Goal: Task Accomplishment & Management: Use online tool/utility

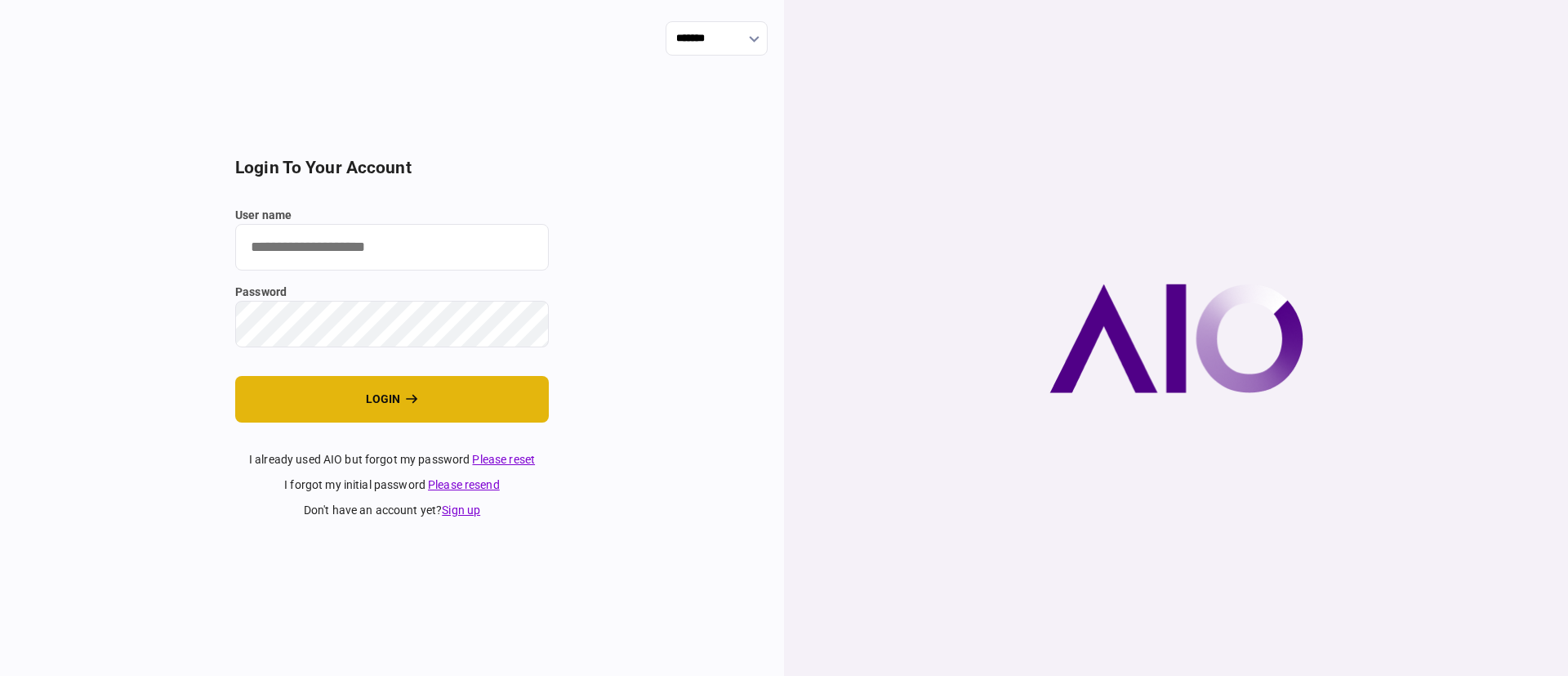
type input "*******"
click at [386, 397] on button "login" at bounding box center [392, 399] width 314 height 46
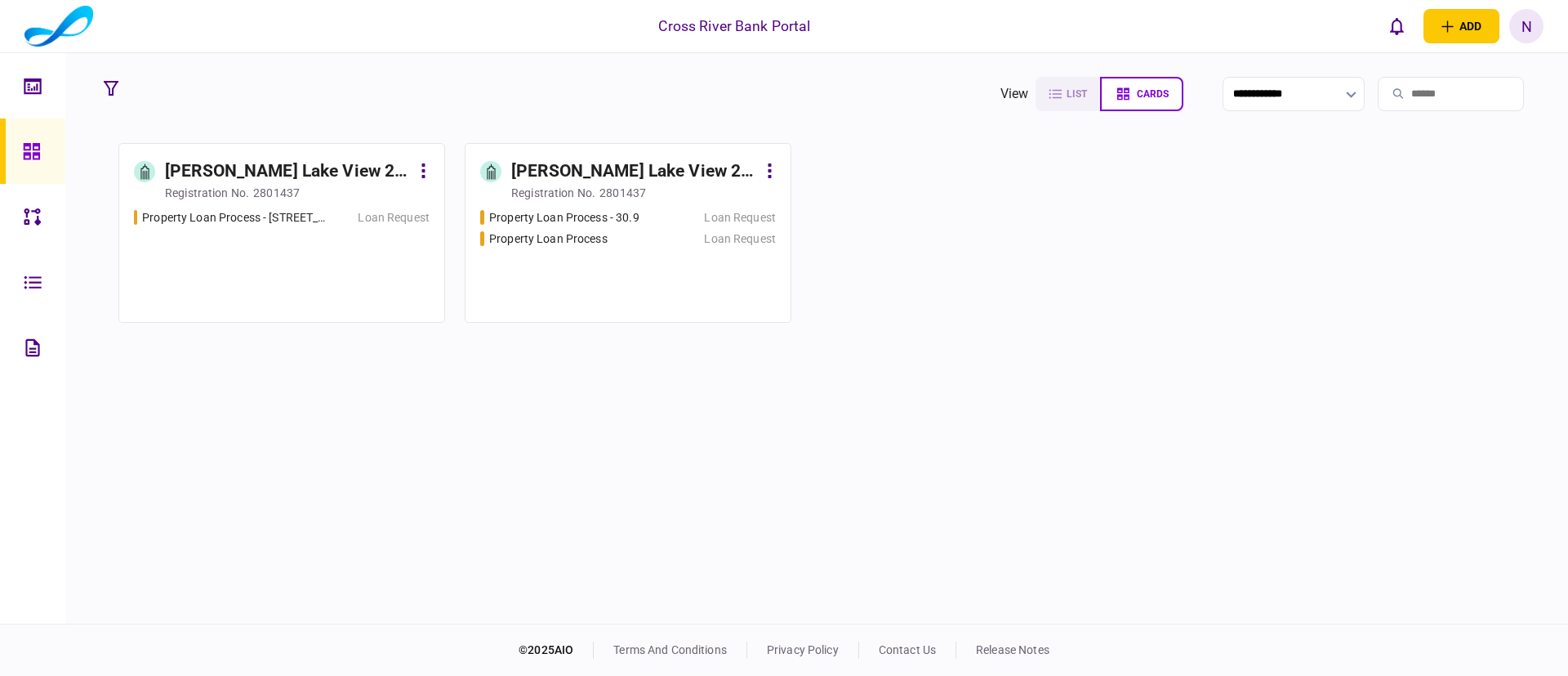
click at [613, 165] on div "[PERSON_NAME] Lake View 2 LLC" at bounding box center [633, 171] width 245 height 26
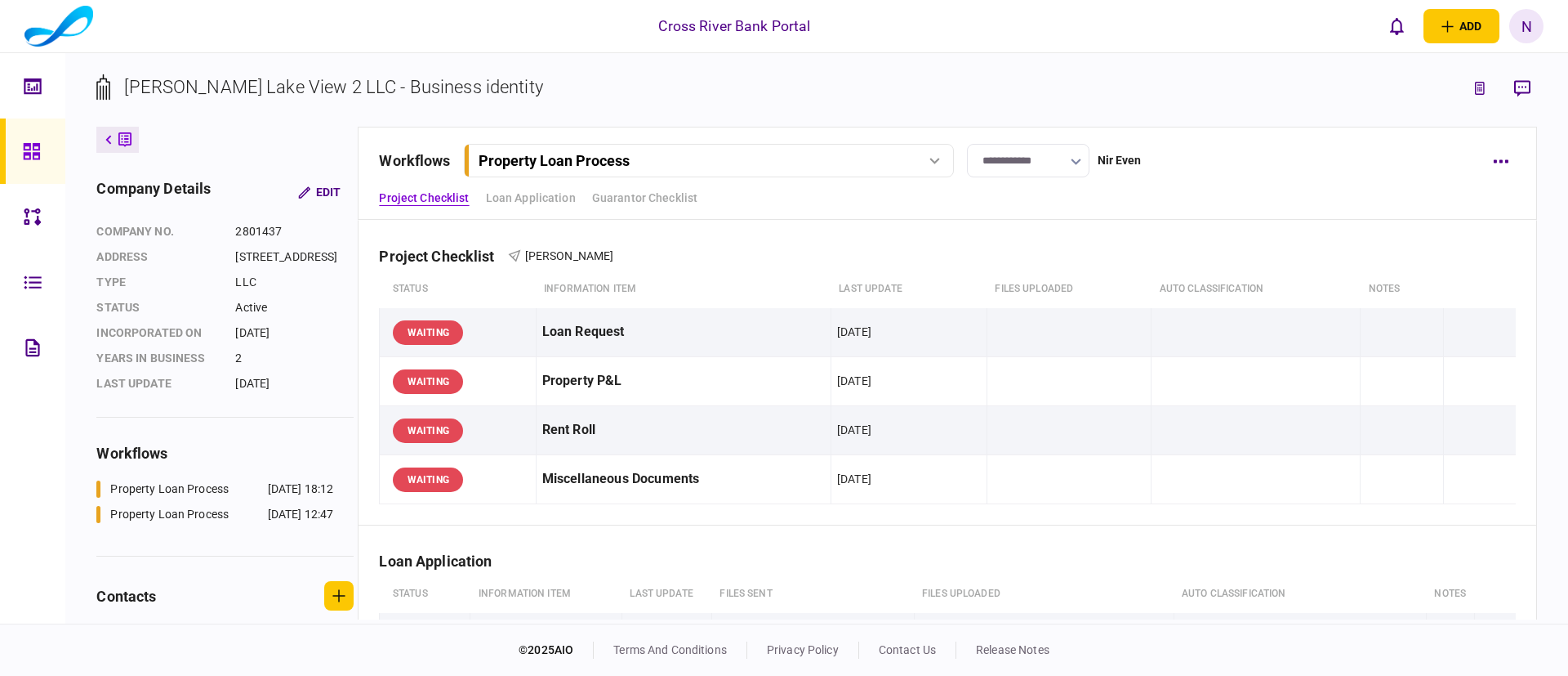
click at [936, 178] on div "**********" at bounding box center [947, 173] width 1179 height 93
click at [931, 171] on button "Property Loan Process" at bounding box center [708, 160] width 490 height 34
click at [784, 224] on link "Property Loan Process - 30.9 30 Sep 2025 12:47" at bounding box center [711, 228] width 469 height 34
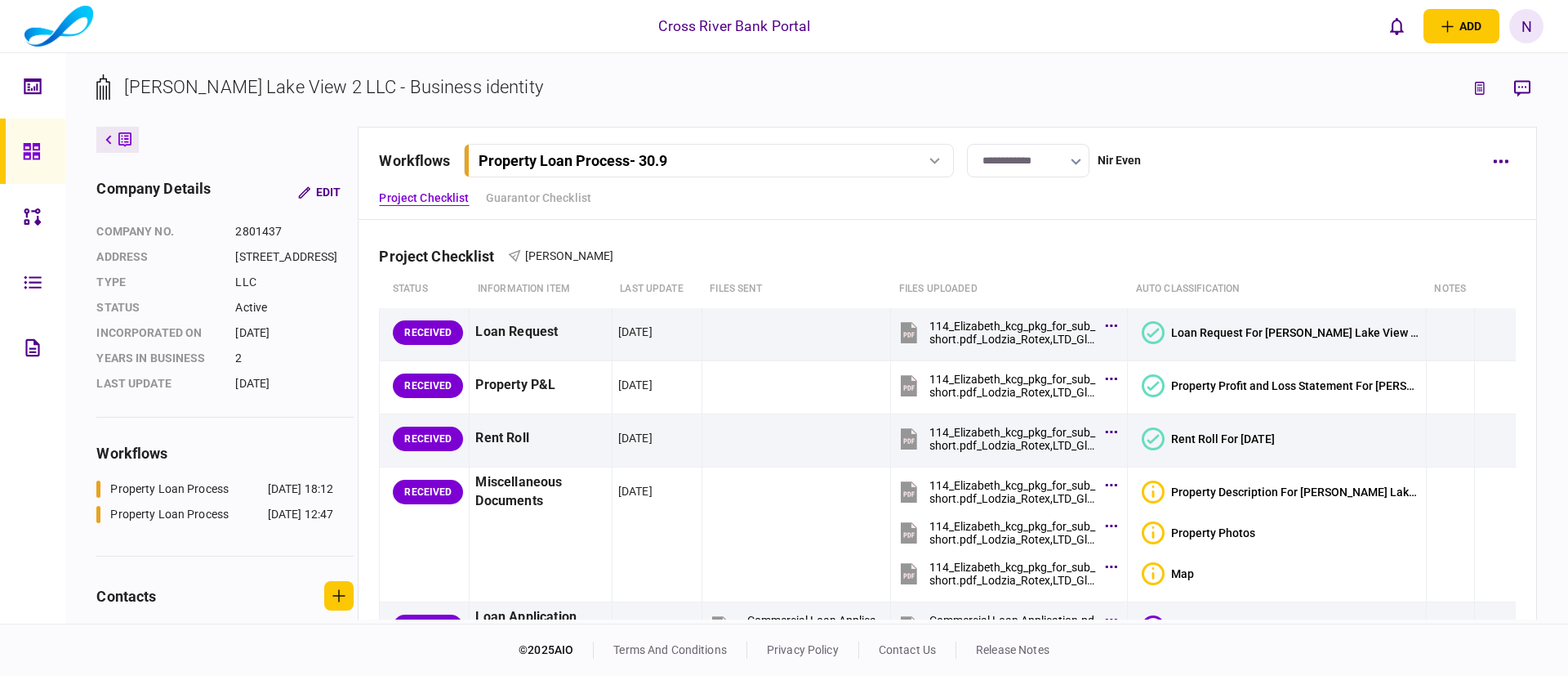
click at [1281, 210] on div "**********" at bounding box center [947, 173] width 1179 height 93
click at [1051, 232] on div "Project Checklist Jack Gindi" at bounding box center [947, 246] width 1136 height 50
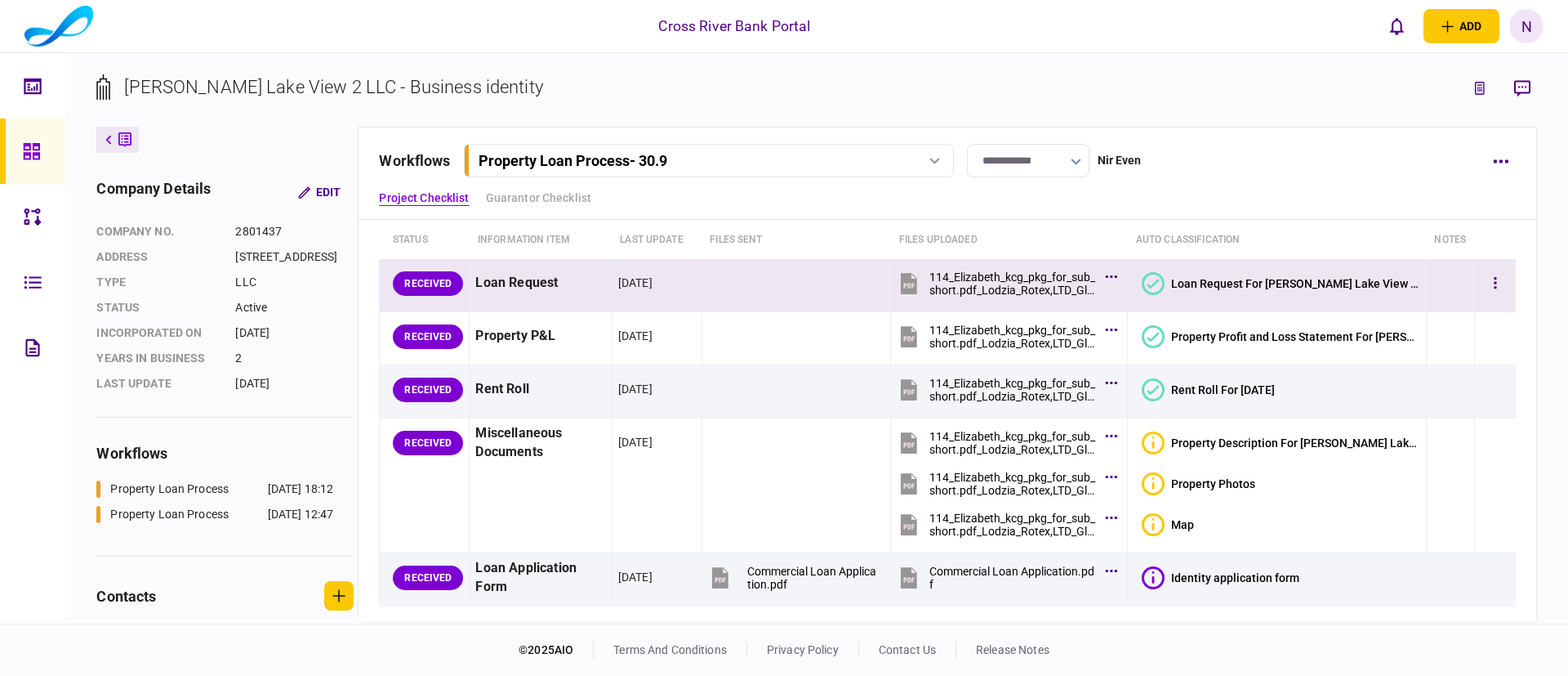
click at [1165, 287] on icon at bounding box center [1153, 284] width 23 height 23
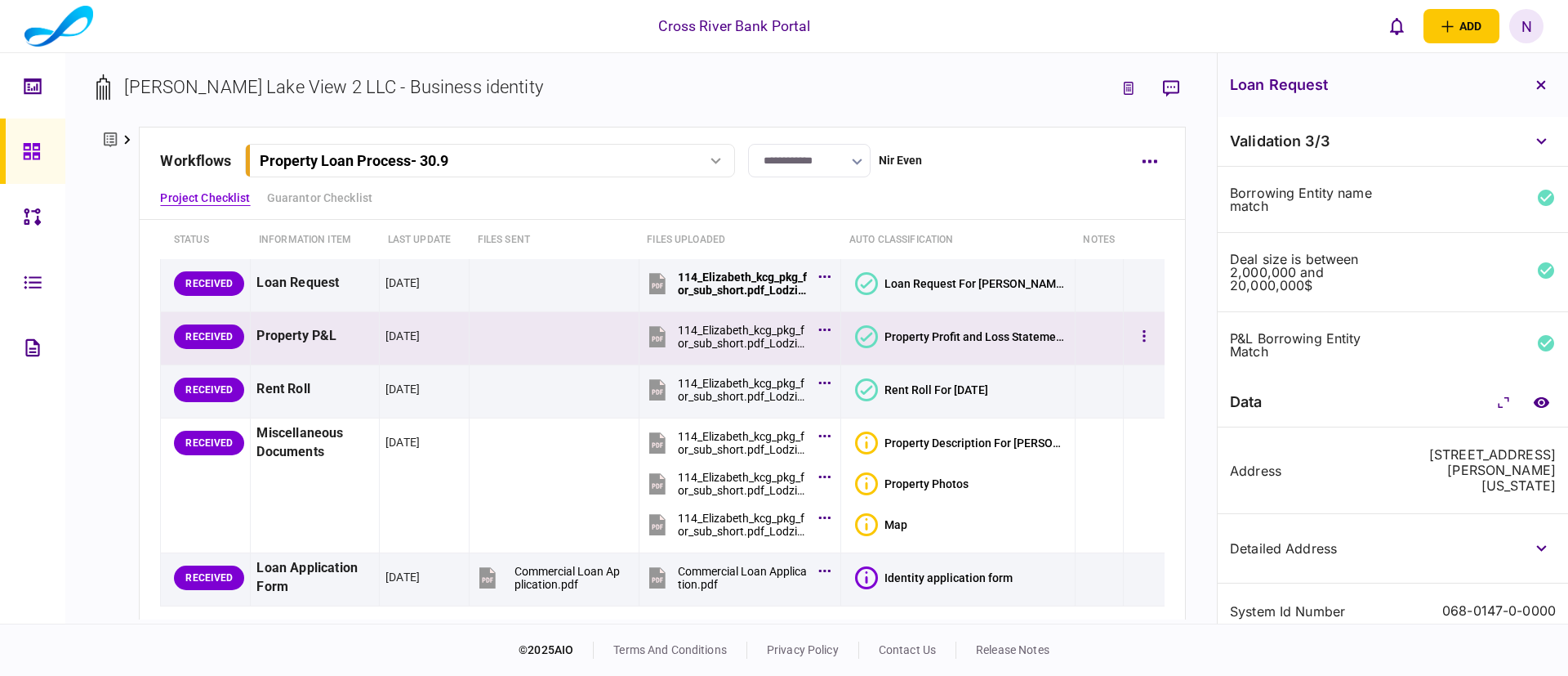
click at [870, 330] on icon at bounding box center [866, 337] width 23 height 23
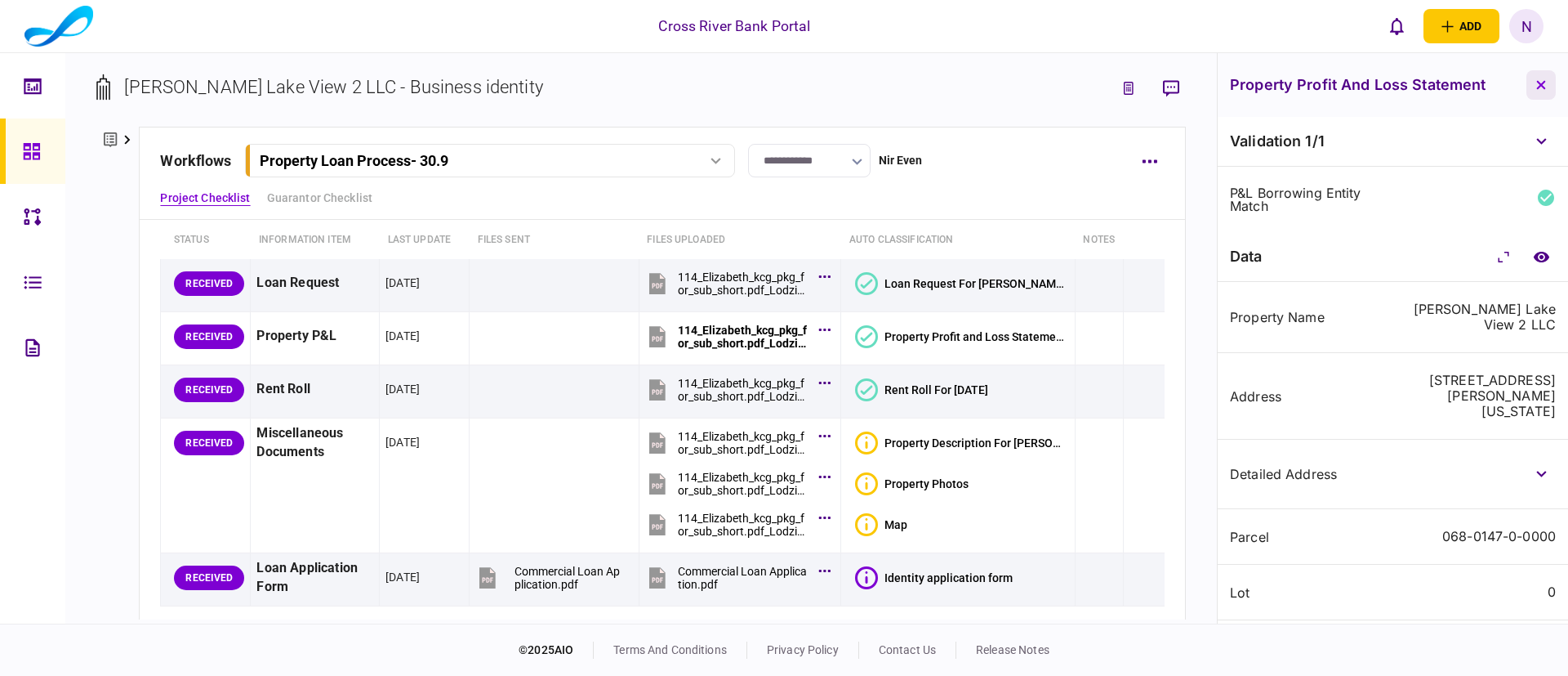
click at [1546, 85] on icon "button" at bounding box center [1541, 85] width 10 height 10
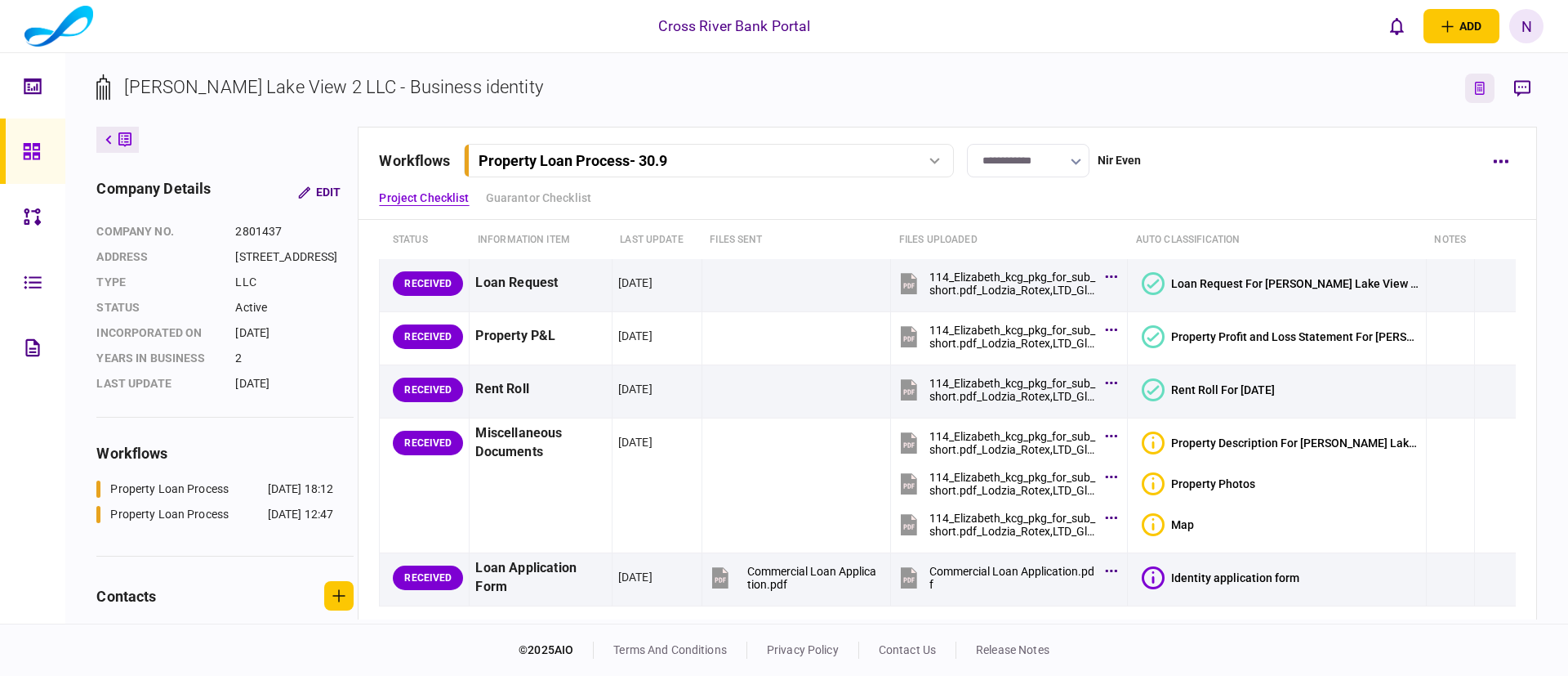
click at [1490, 86] on button "link to underwriting page" at bounding box center [1479, 88] width 30 height 30
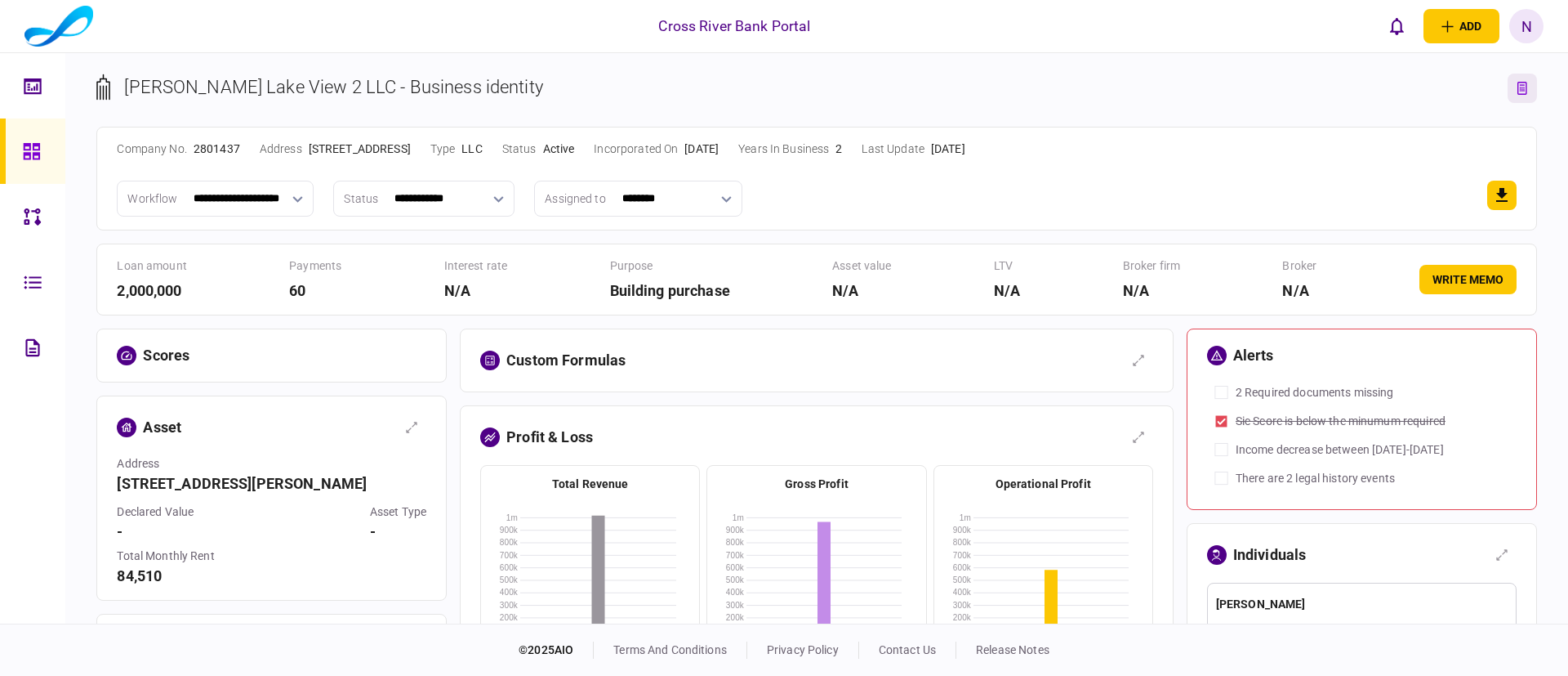
click at [1076, 181] on div "**********" at bounding box center [816, 198] width 1400 height 36
click at [379, 294] on section "loan amount 2,000,000 payments 60 interest rate N/A purpose Building purchase a…" at bounding box center [816, 279] width 1400 height 44
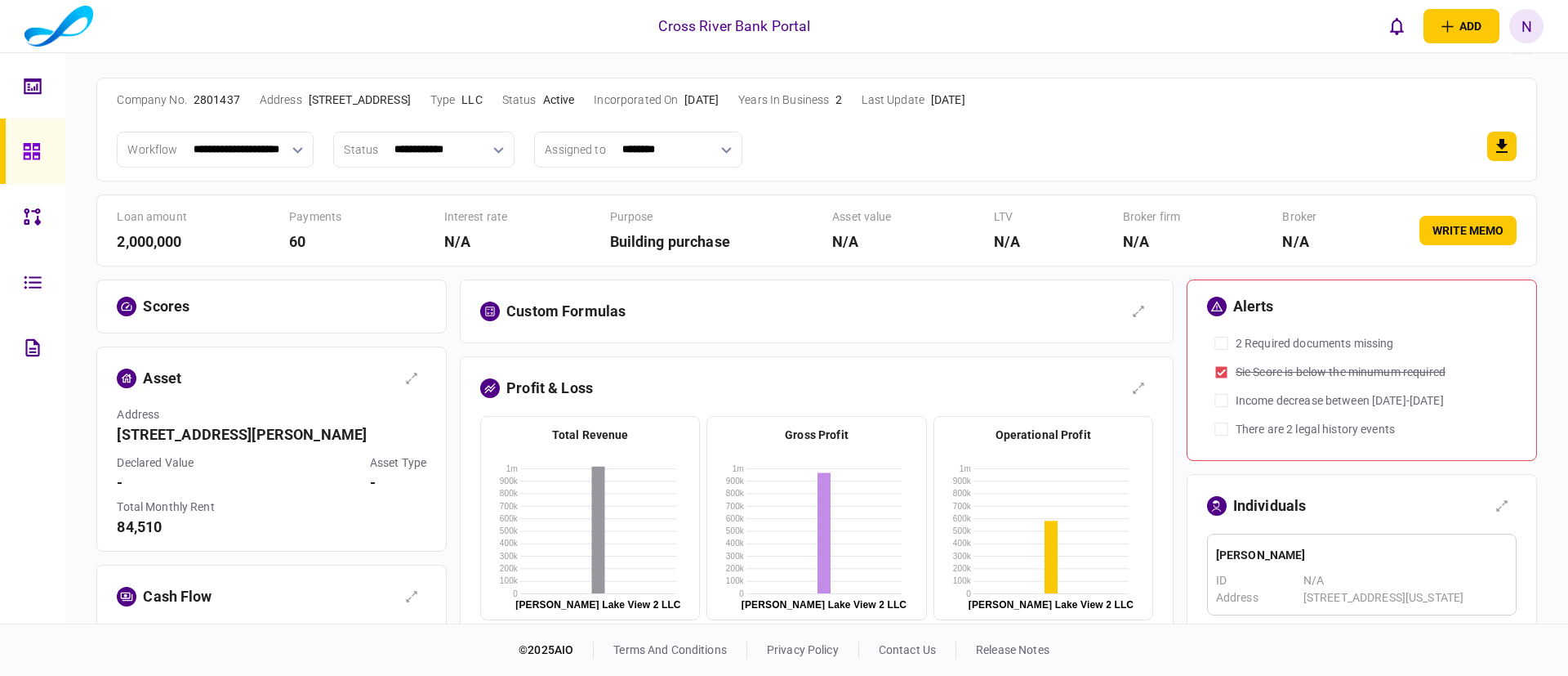
scroll to position [246, 0]
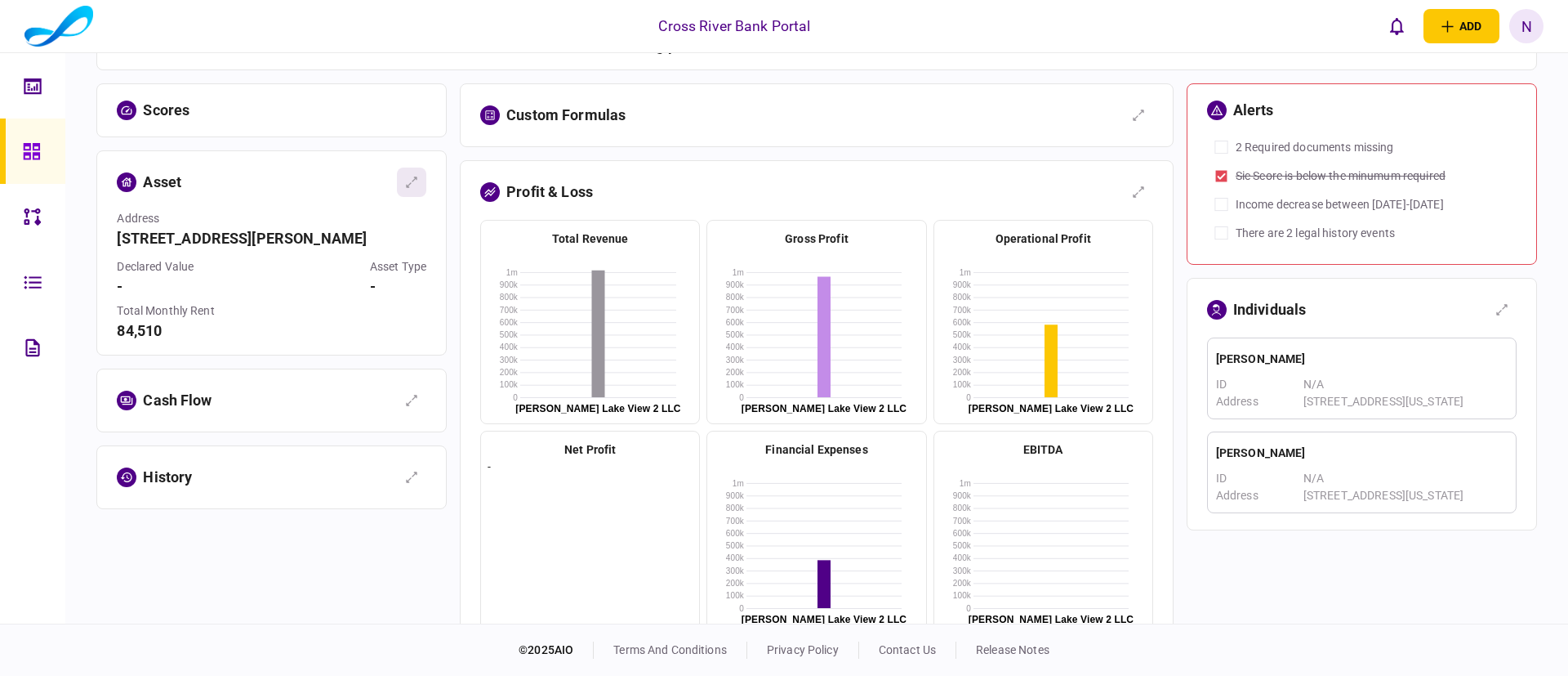
click at [413, 177] on icon "button" at bounding box center [412, 182] width 13 height 13
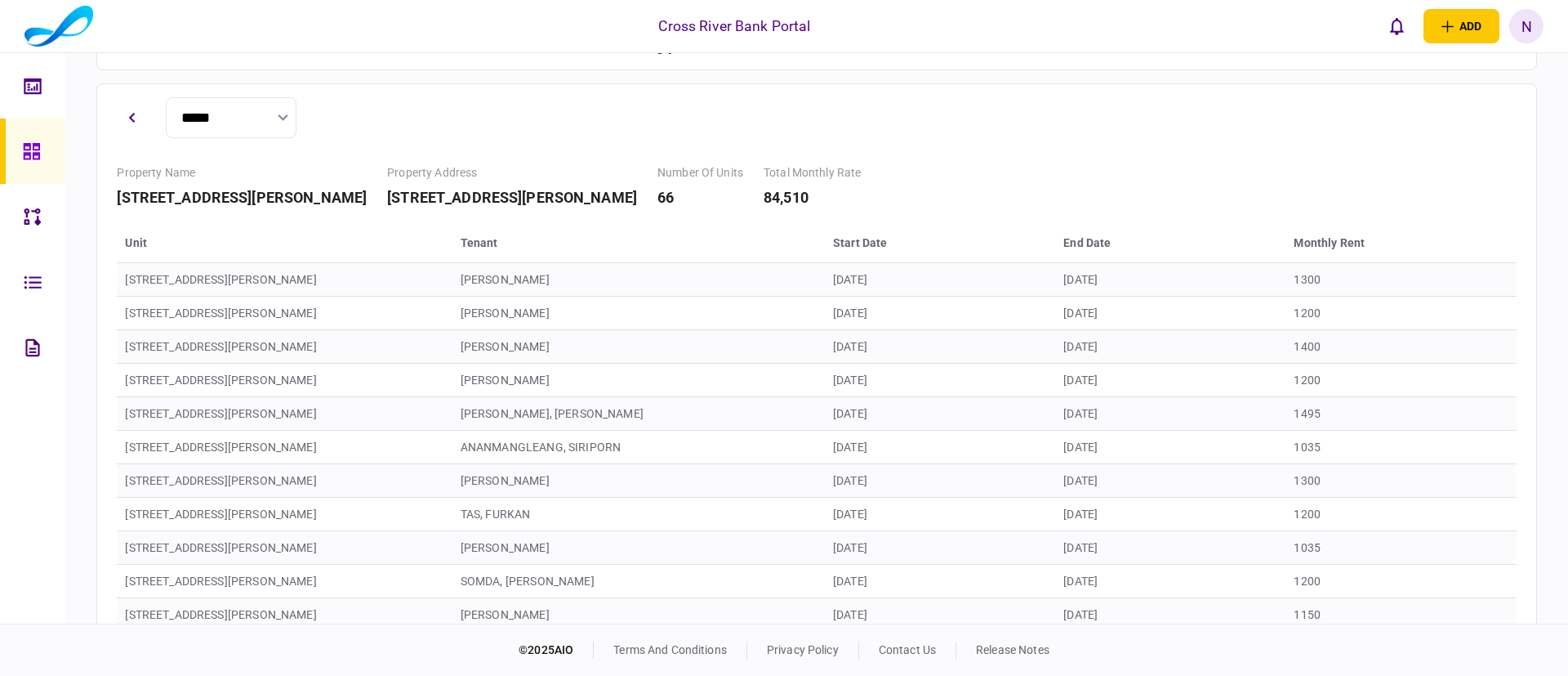
click at [725, 245] on th "Tenant" at bounding box center [638, 244] width 373 height 39
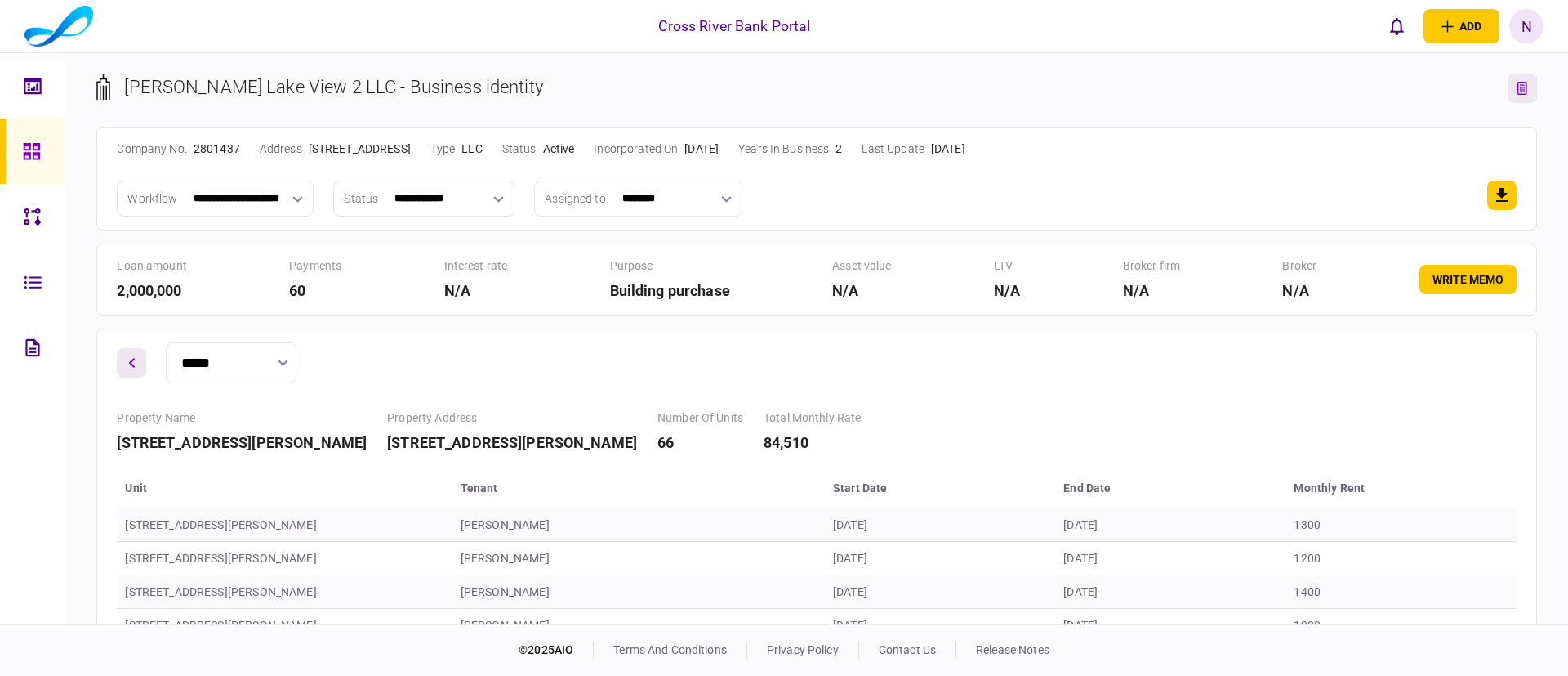
click at [133, 362] on icon "button" at bounding box center [131, 363] width 7 height 11
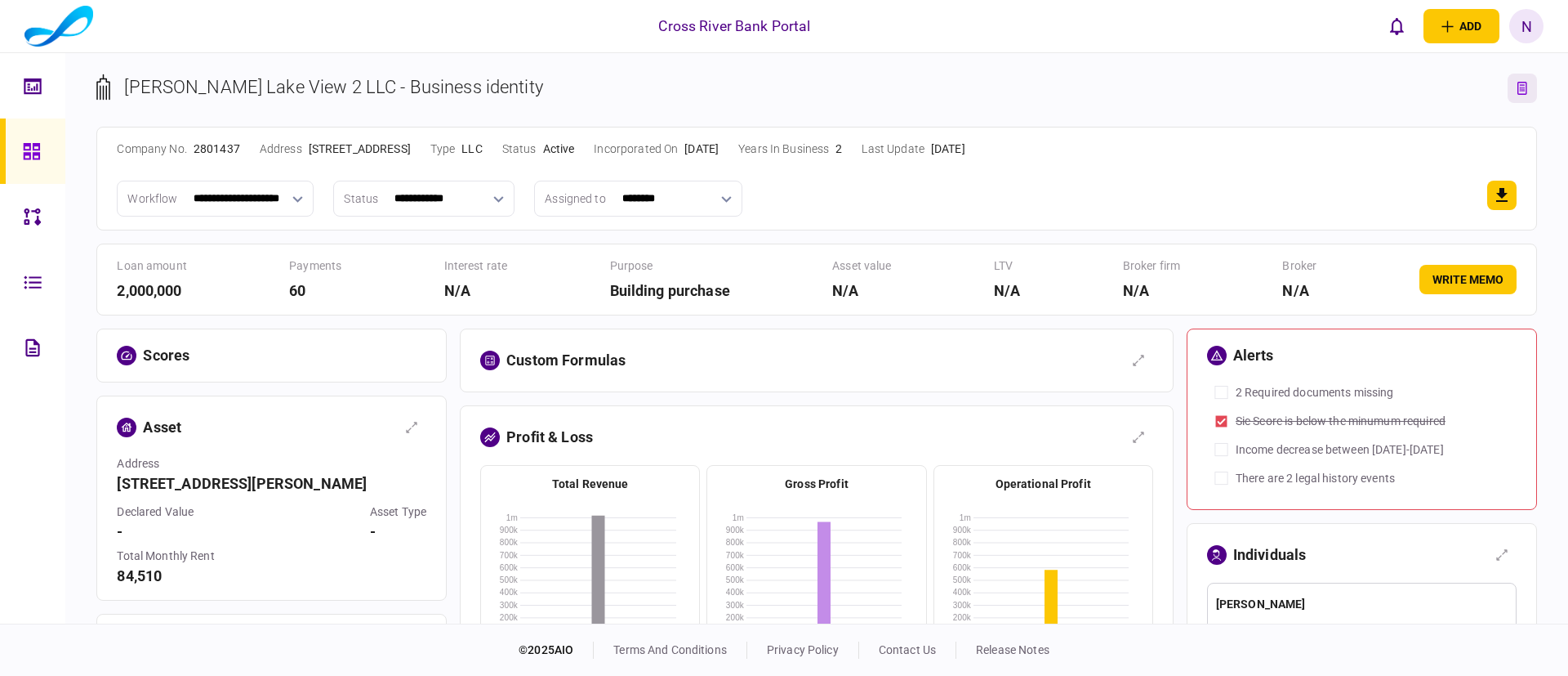
click at [893, 376] on section "Custom formulas" at bounding box center [817, 360] width 714 height 64
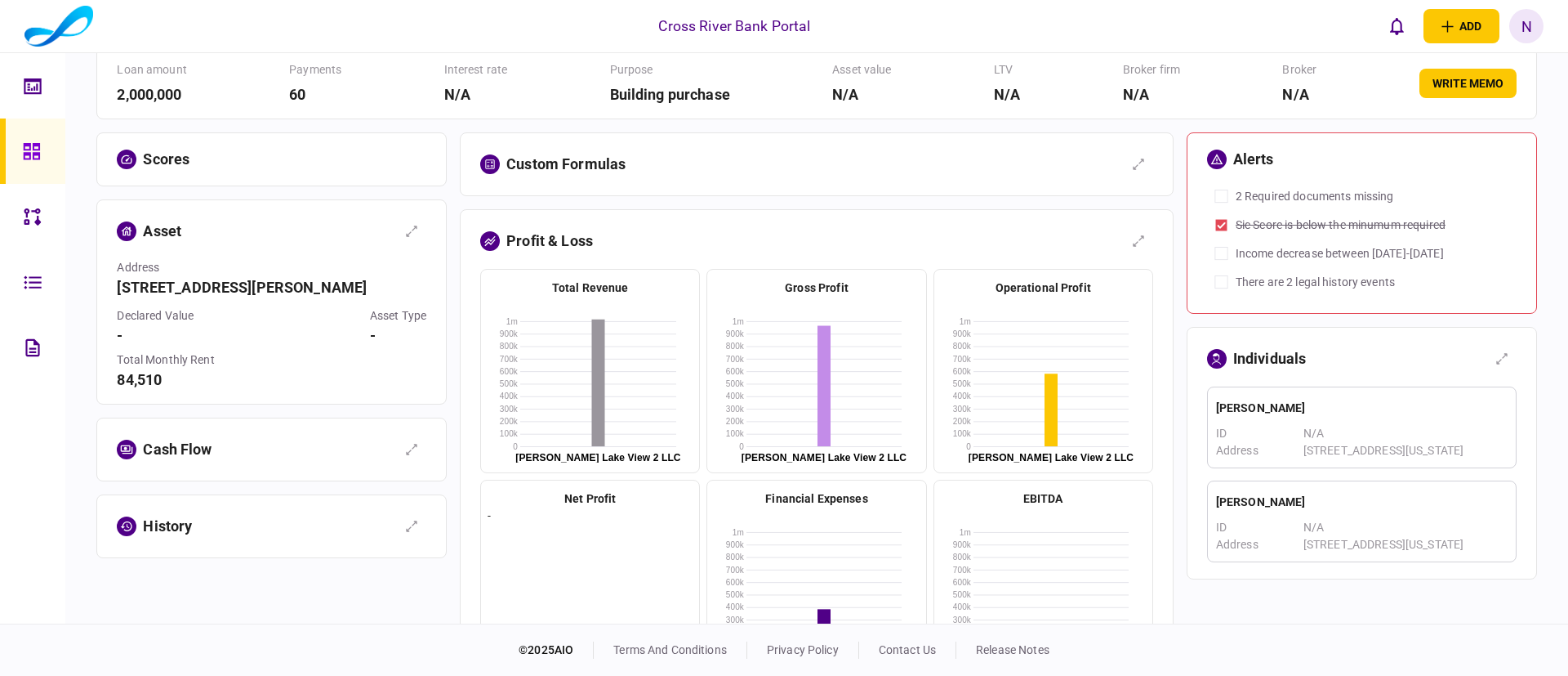
scroll to position [246, 0]
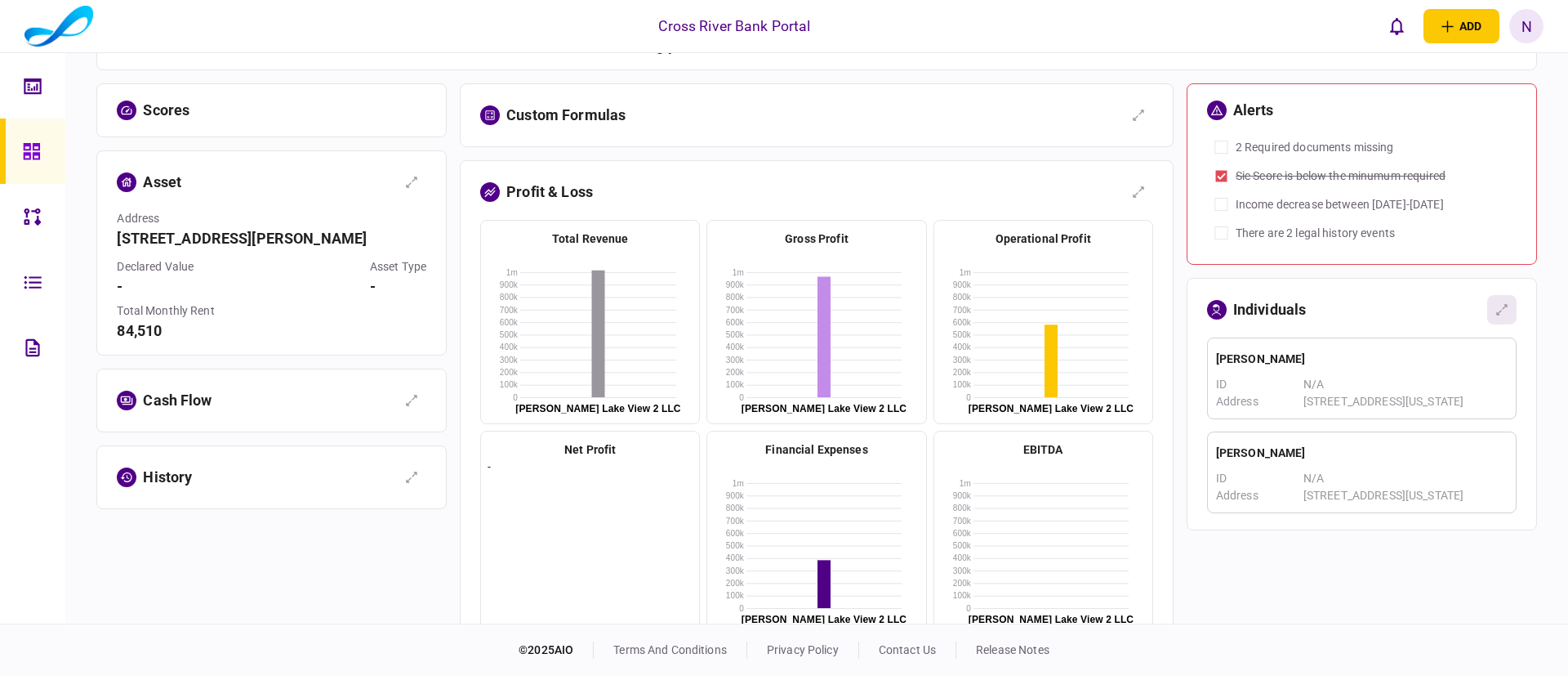
click at [1496, 307] on icon "button" at bounding box center [1503, 310] width 13 height 13
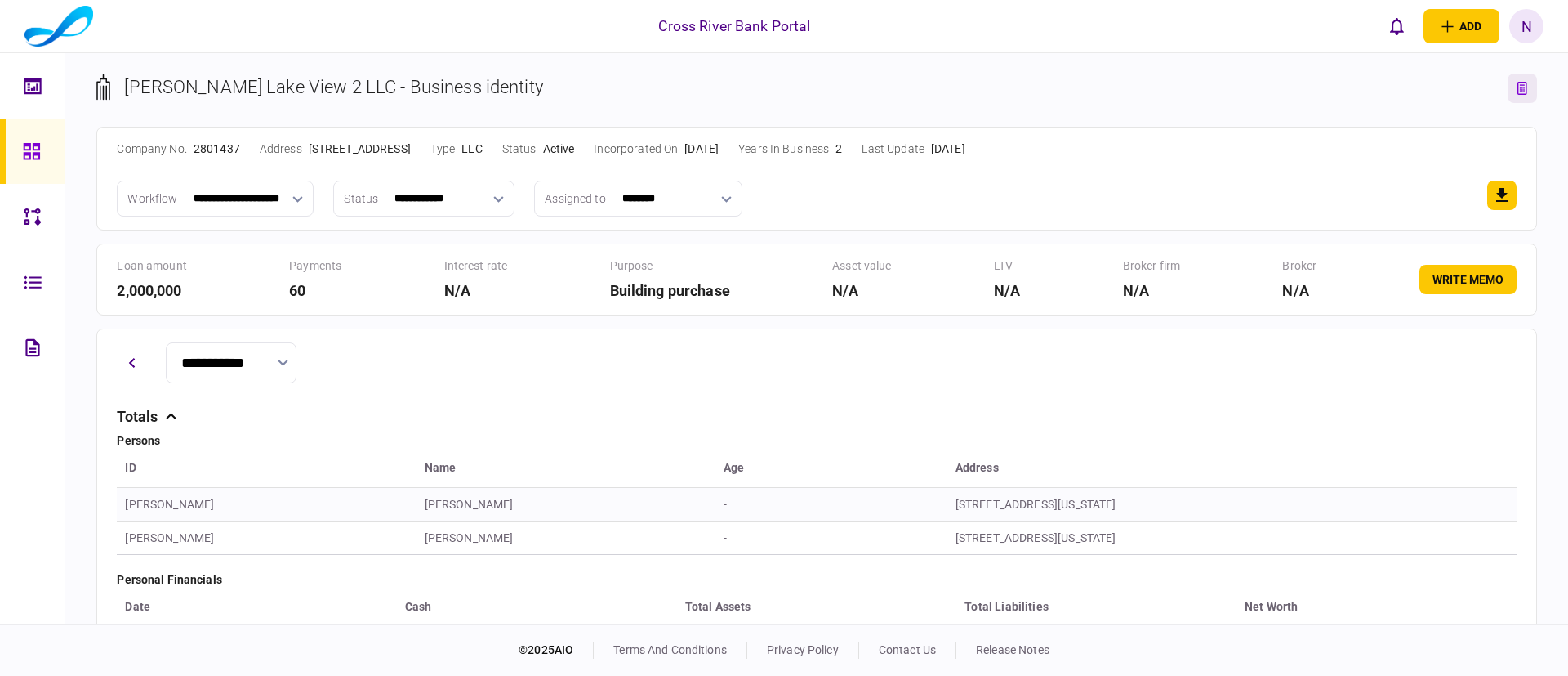
click at [654, 368] on div "**********" at bounding box center [816, 363] width 1400 height 40
click at [1518, 94] on icon "link to entity page" at bounding box center [1523, 89] width 10 height 13
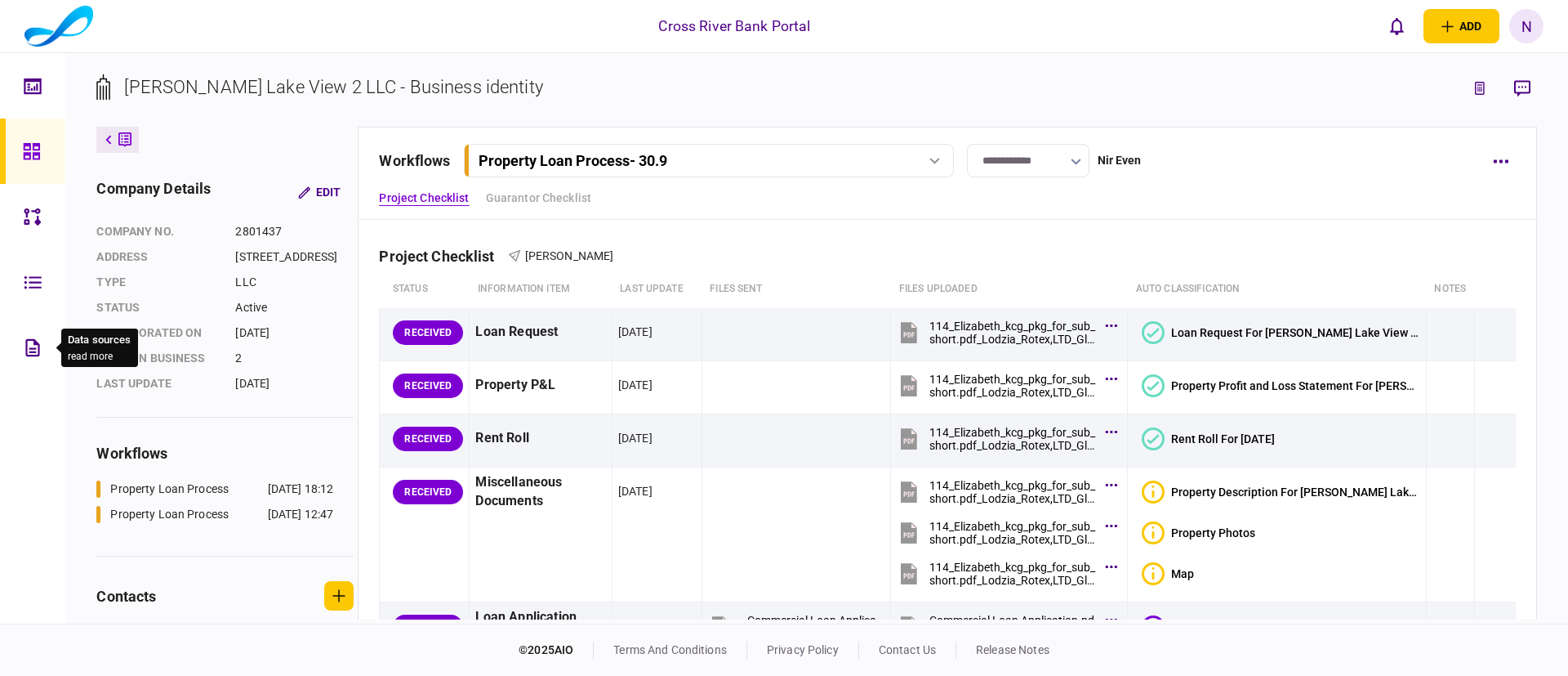
click at [24, 335] on div at bounding box center [37, 348] width 26 height 65
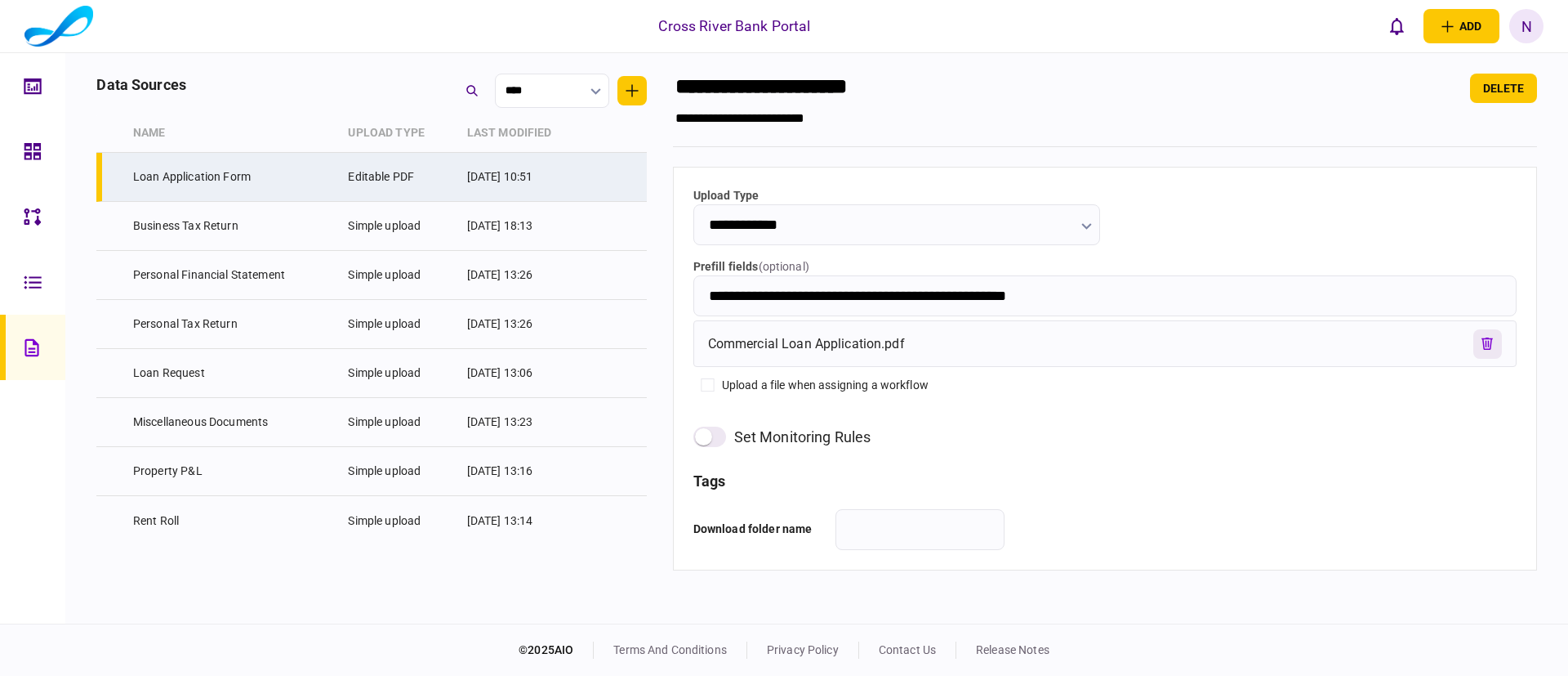
click at [1477, 337] on button "remove file" at bounding box center [1488, 344] width 29 height 30
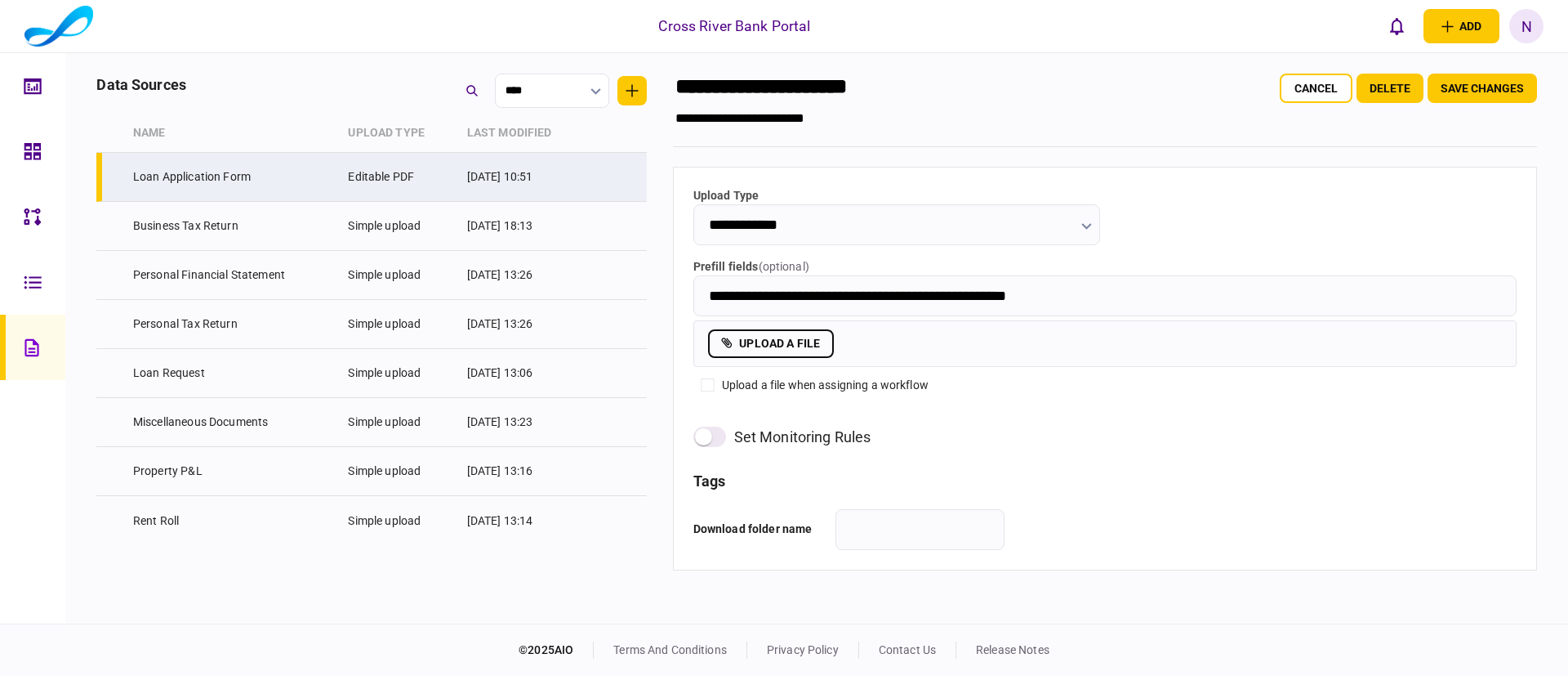
click at [796, 347] on label "upload a file" at bounding box center [771, 344] width 126 height 29
click at [0, 0] on input "upload a file" at bounding box center [0, 0] width 0 height 0
click at [1508, 89] on button "Save changes" at bounding box center [1482, 88] width 110 height 30
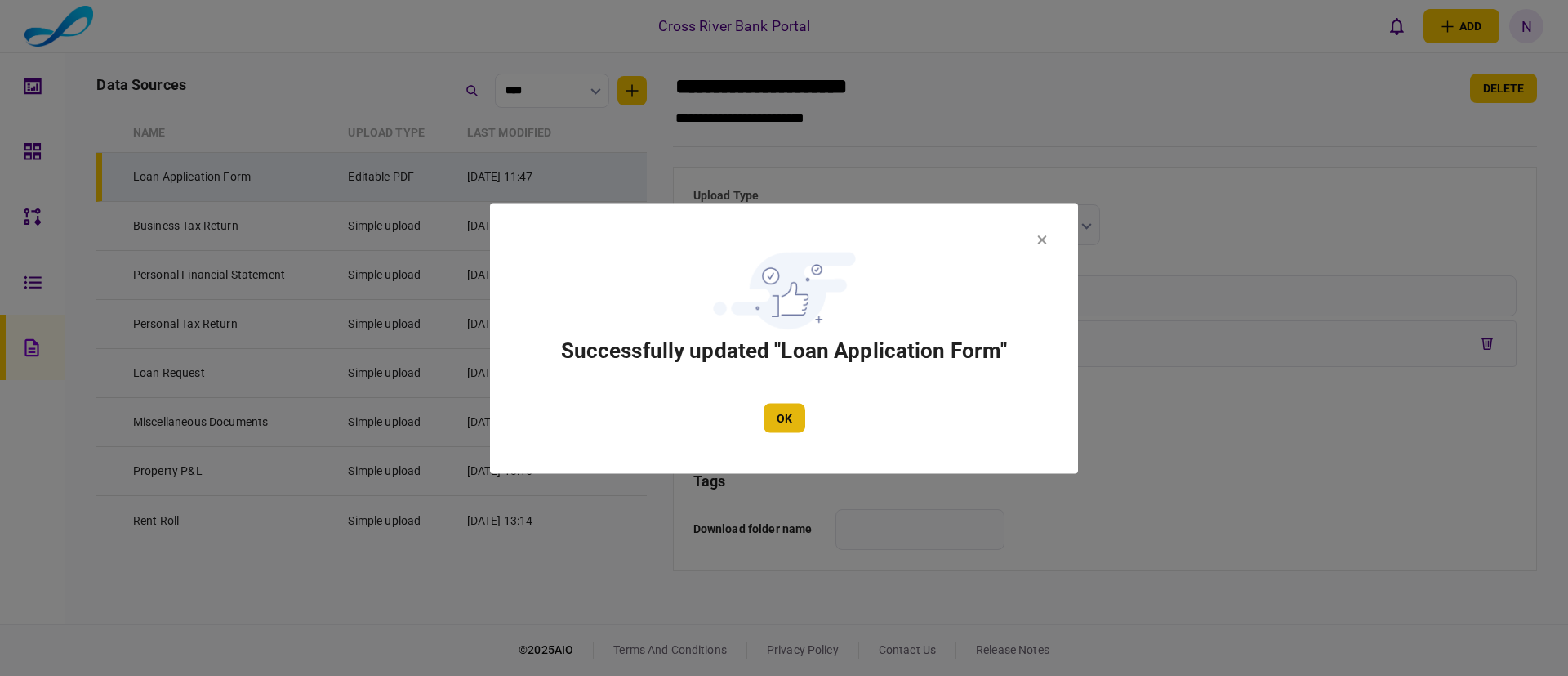
click at [783, 408] on button "OK" at bounding box center [784, 417] width 41 height 30
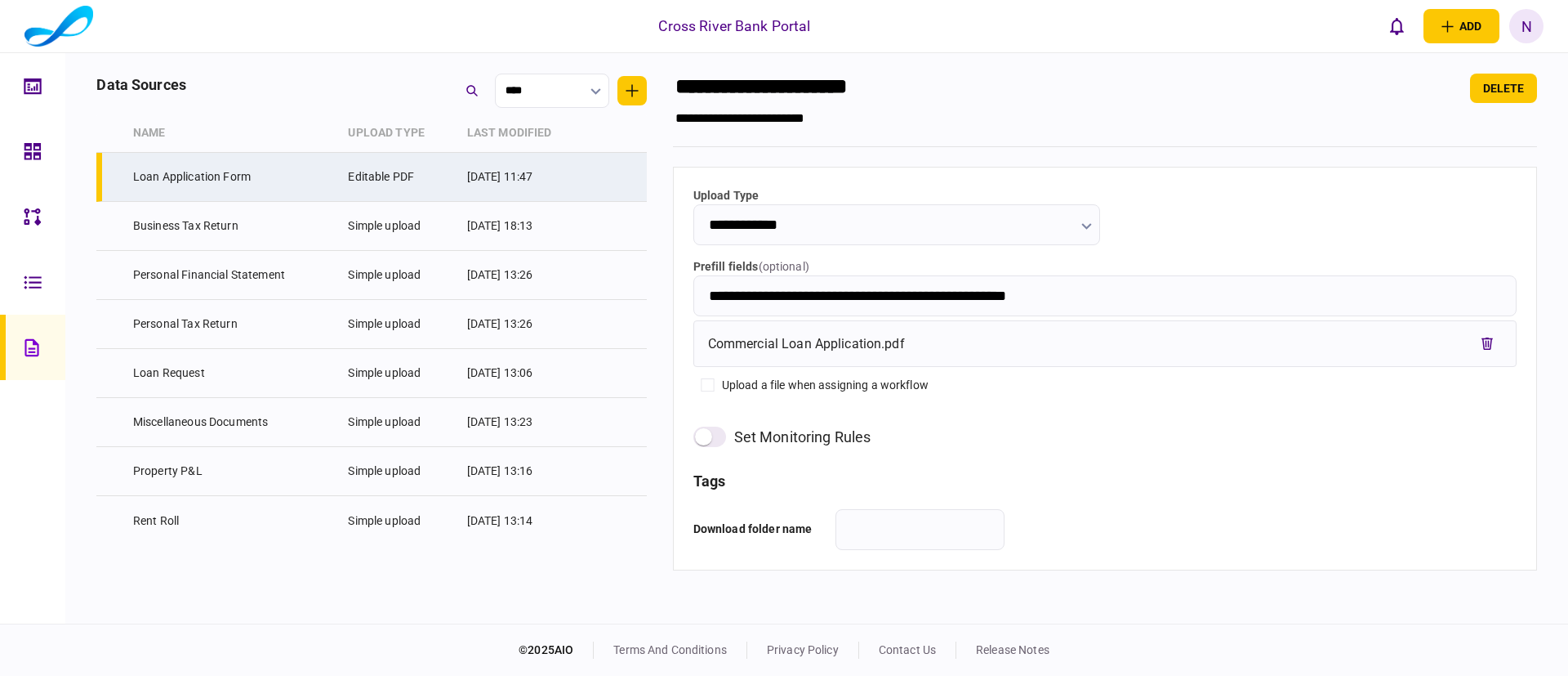
click at [1529, 33] on div "N" at bounding box center [1527, 26] width 35 height 35
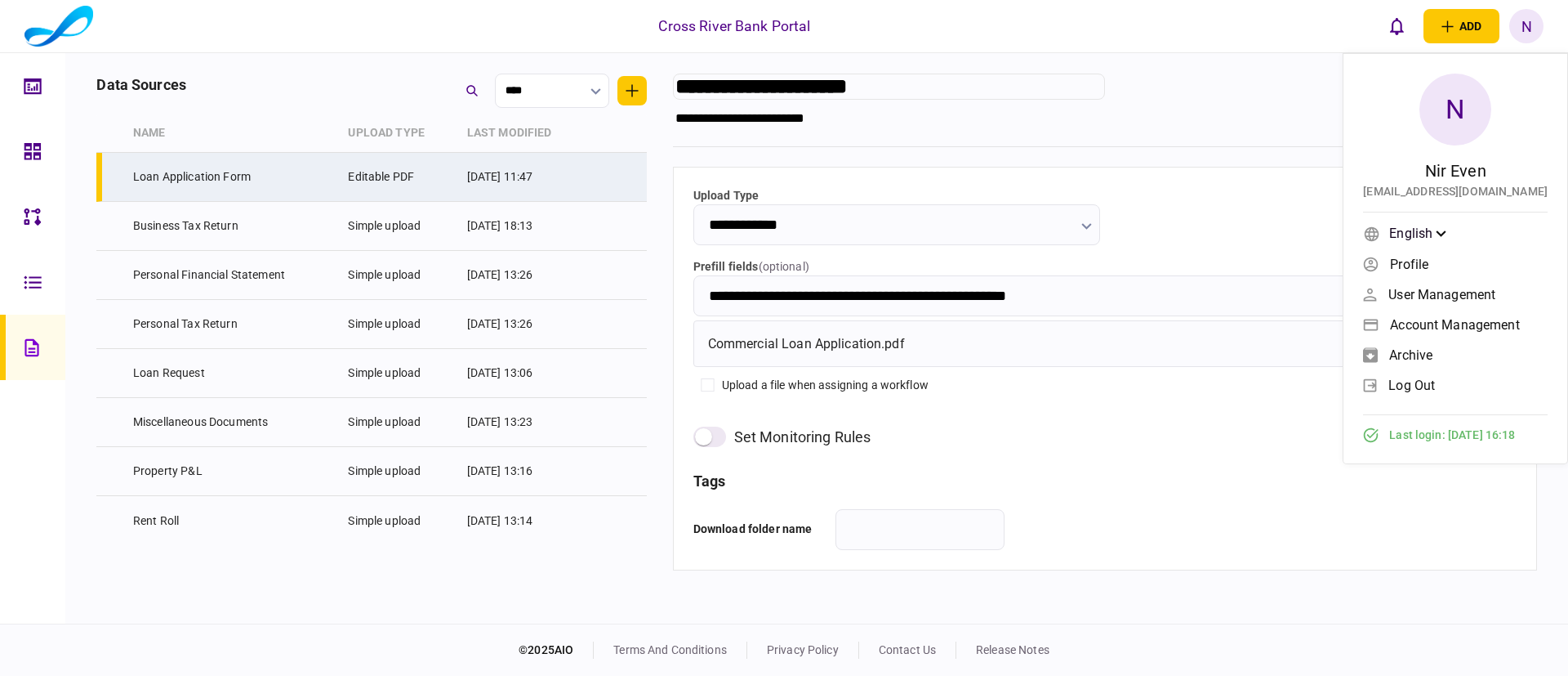
click at [1000, 84] on input "**********" at bounding box center [888, 86] width 432 height 26
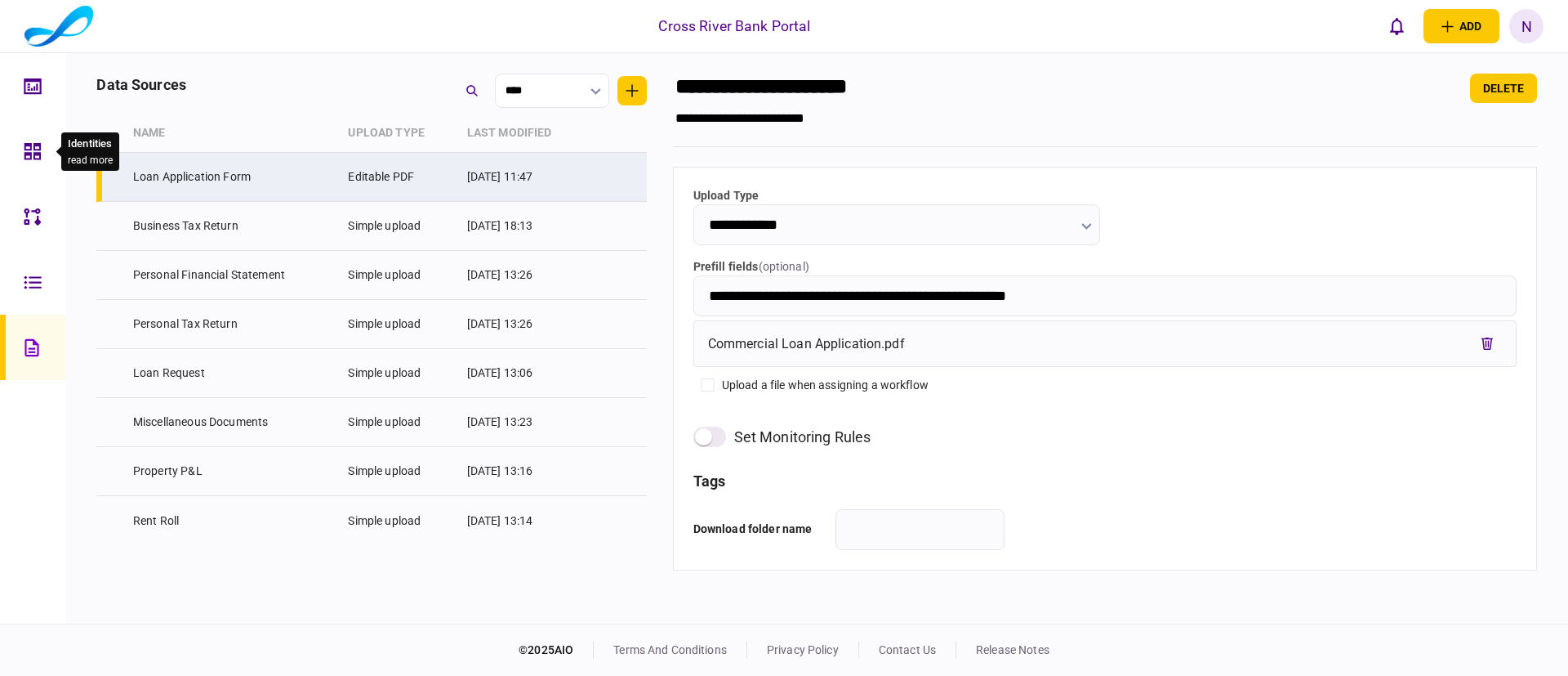
click at [36, 146] on icon at bounding box center [33, 152] width 18 height 19
